Goal: Transaction & Acquisition: Purchase product/service

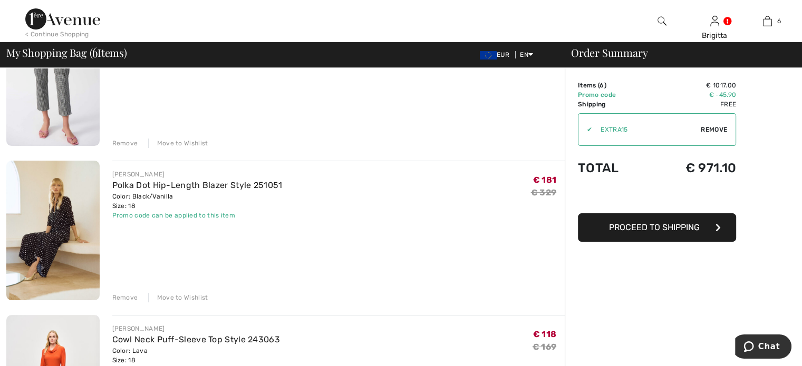
scroll to position [190, 0]
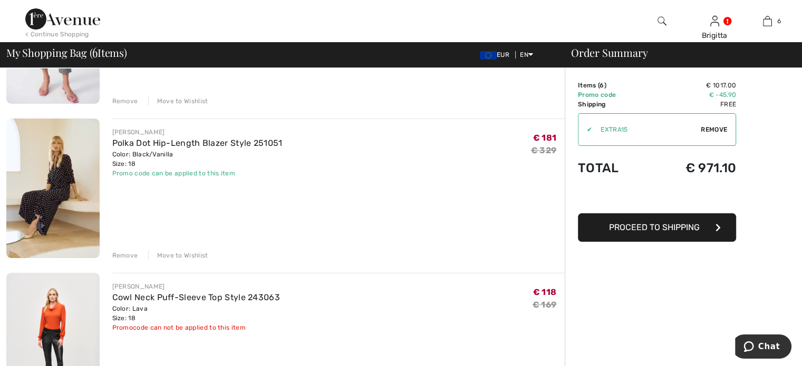
click at [122, 253] on div "Remove" at bounding box center [125, 255] width 26 height 9
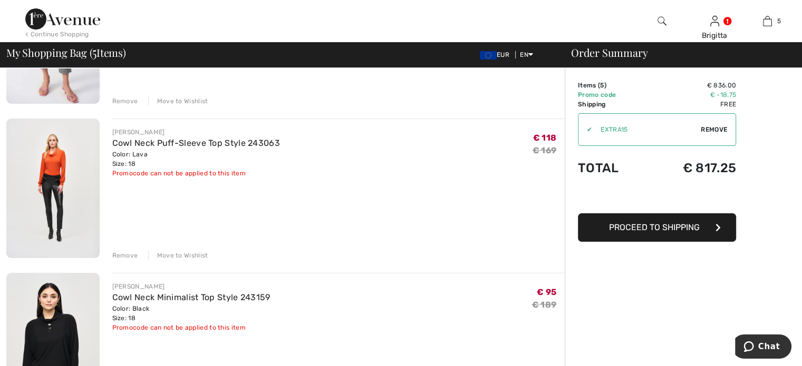
click at [718, 130] on span "Remove" at bounding box center [713, 129] width 26 height 9
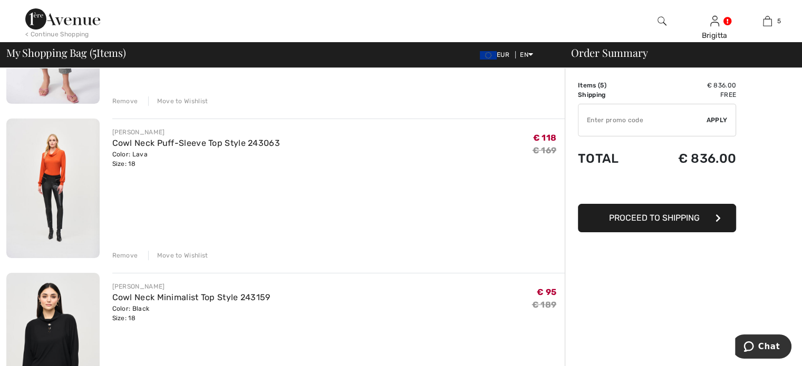
click at [717, 120] on span "Apply" at bounding box center [716, 119] width 21 height 9
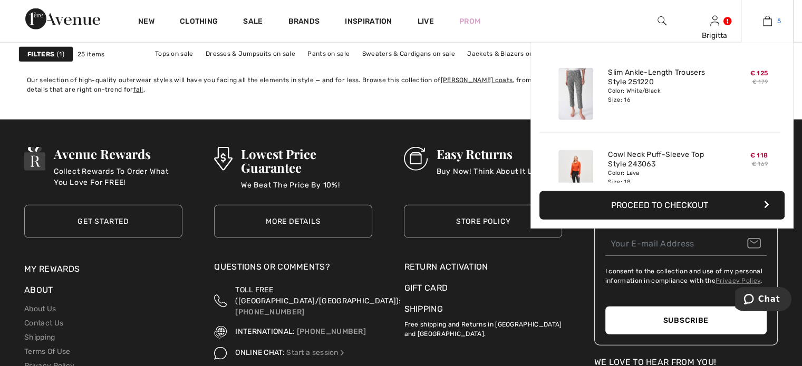
click at [764, 22] on img at bounding box center [767, 21] width 9 height 13
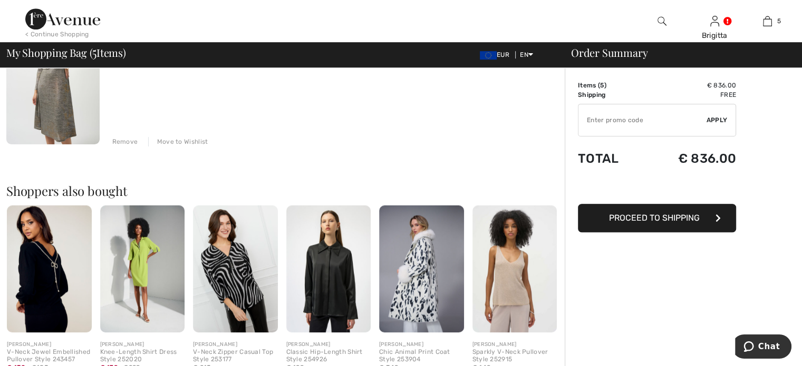
scroll to position [787, 0]
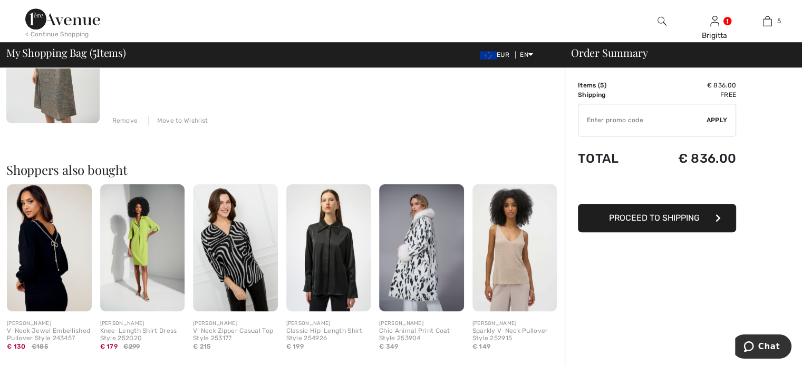
click at [51, 245] on img at bounding box center [49, 247] width 85 height 127
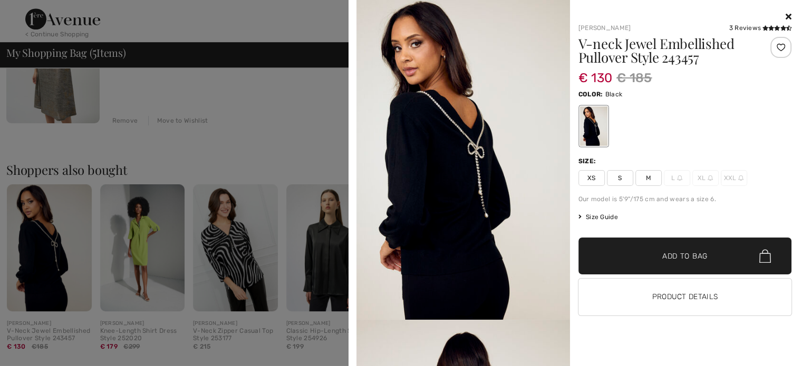
click at [51, 245] on div at bounding box center [401, 183] width 802 height 366
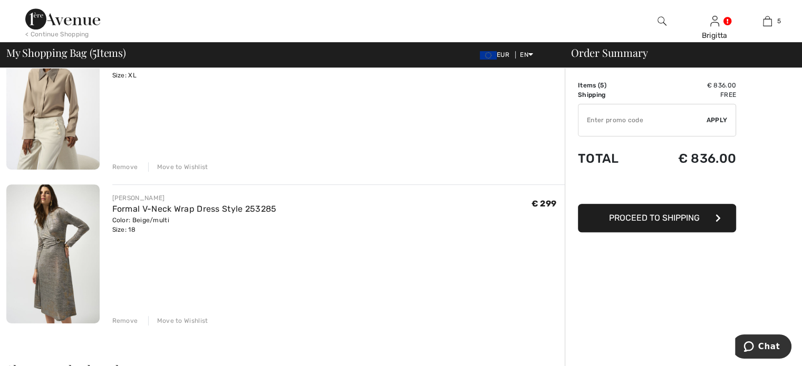
scroll to position [590, 0]
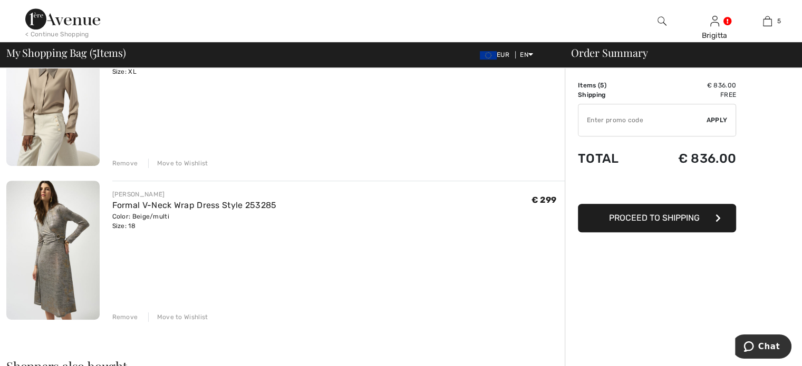
click at [125, 318] on div "Remove" at bounding box center [125, 316] width 26 height 9
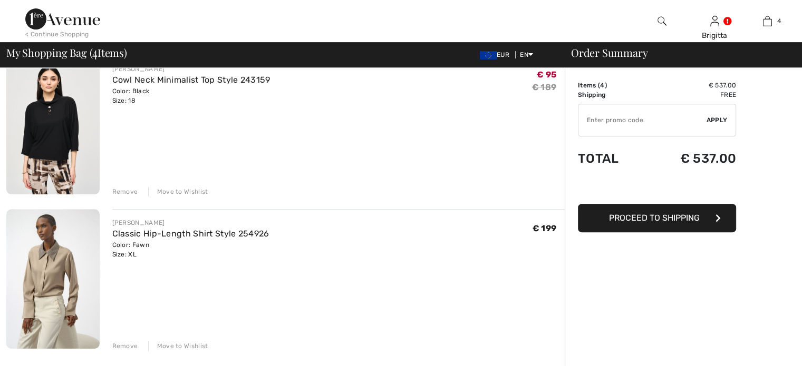
scroll to position [0, 0]
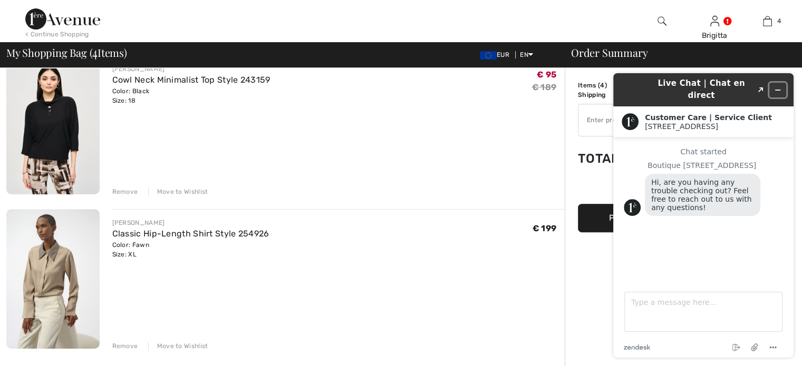
click at [778, 86] on icon "Minimize widget" at bounding box center [777, 89] width 7 height 7
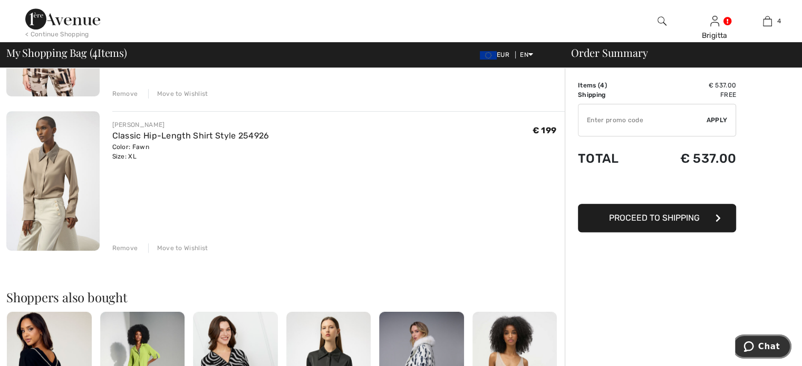
scroll to position [491, 0]
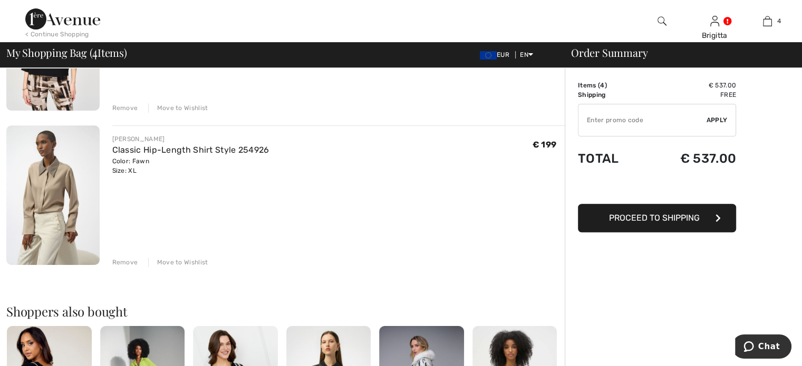
click at [62, 194] on img at bounding box center [52, 194] width 93 height 139
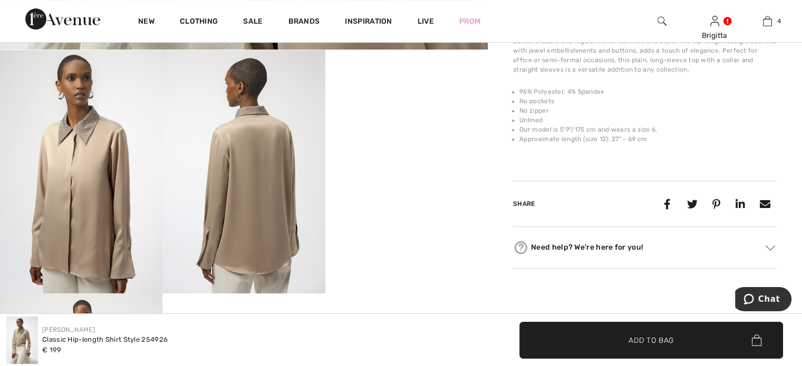
scroll to position [456, 0]
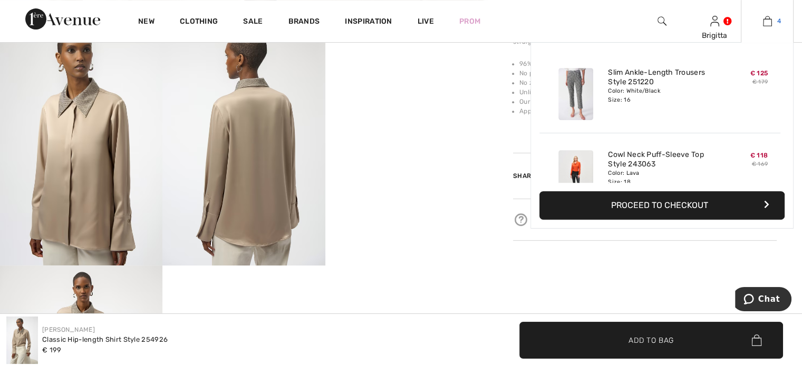
click at [761, 26] on link "4" at bounding box center [767, 21] width 52 height 13
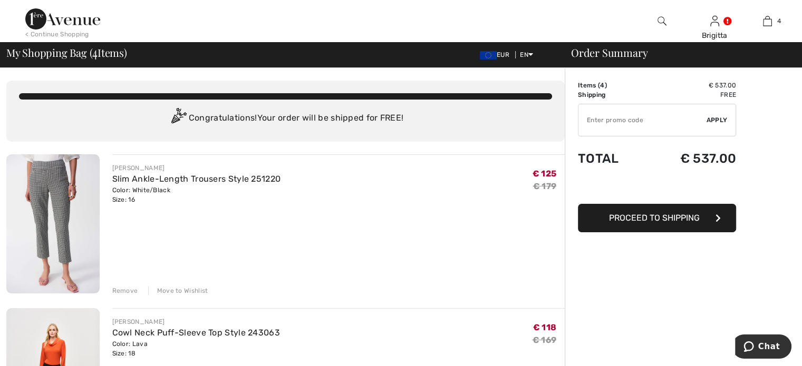
click at [607, 115] on input "TEXT" at bounding box center [642, 120] width 128 height 32
type input "EXTRA15"
click at [709, 126] on div "✔ Apply Remove" at bounding box center [657, 120] width 158 height 33
click at [717, 120] on span "Apply" at bounding box center [716, 119] width 21 height 9
